Goal: Navigation & Orientation: Find specific page/section

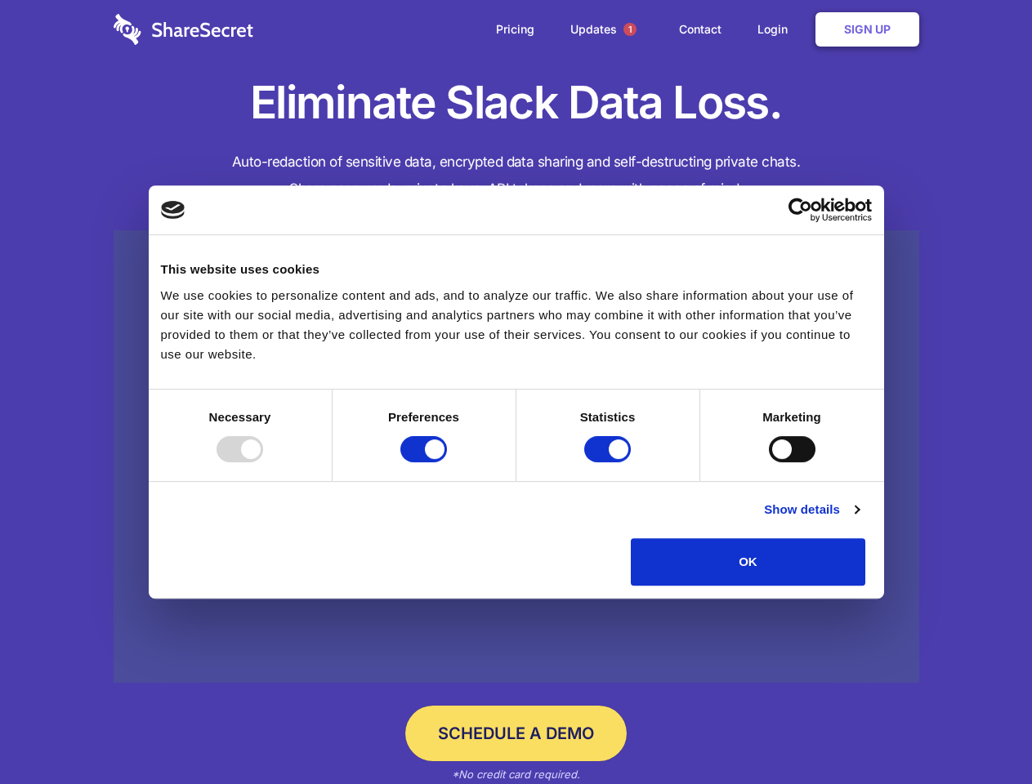
click at [263, 462] on div at bounding box center [239, 449] width 47 height 26
click at [447, 462] on input "Preferences" at bounding box center [423, 449] width 47 height 26
checkbox input "false"
click at [609, 462] on input "Statistics" at bounding box center [607, 449] width 47 height 26
checkbox input "false"
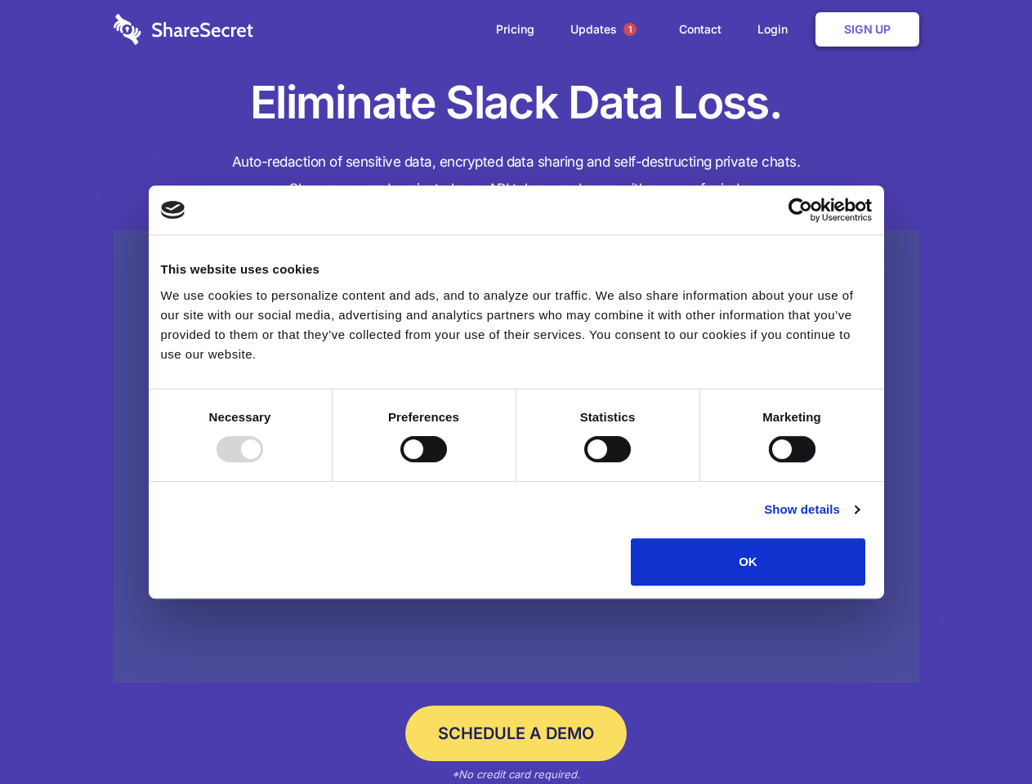
click at [769, 462] on input "Marketing" at bounding box center [792, 449] width 47 height 26
checkbox input "true"
click at [859, 520] on link "Show details" at bounding box center [811, 510] width 95 height 20
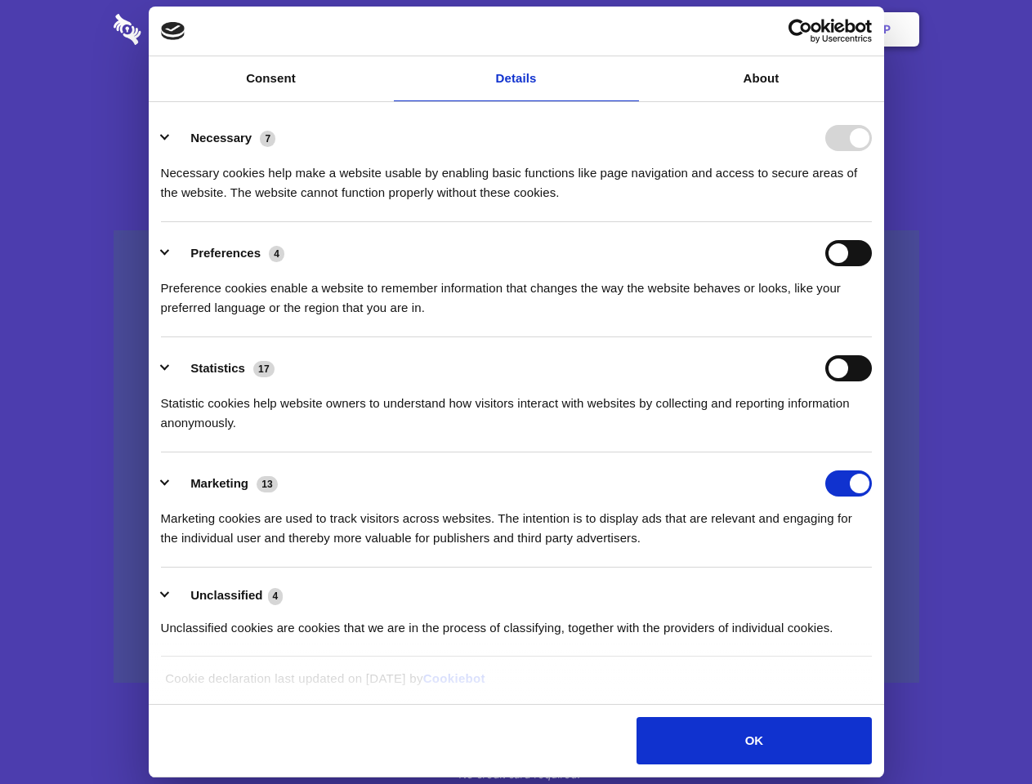
click at [879, 591] on ul "Necessary 7 Necessary cookies help make a website usable by enabling basic func…" at bounding box center [516, 382] width 726 height 551
click at [629, 29] on span "1" at bounding box center [629, 29] width 13 height 13
